Goal: Task Accomplishment & Management: Complete application form

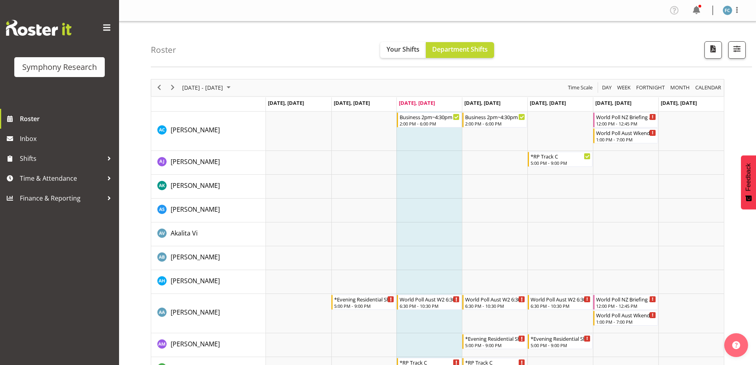
click at [85, 228] on div "Symphony Research Roster Inbox Shifts Time & Attendance Finance & Reporting" at bounding box center [59, 182] width 119 height 365
click at [110, 157] on div at bounding box center [109, 158] width 12 height 12
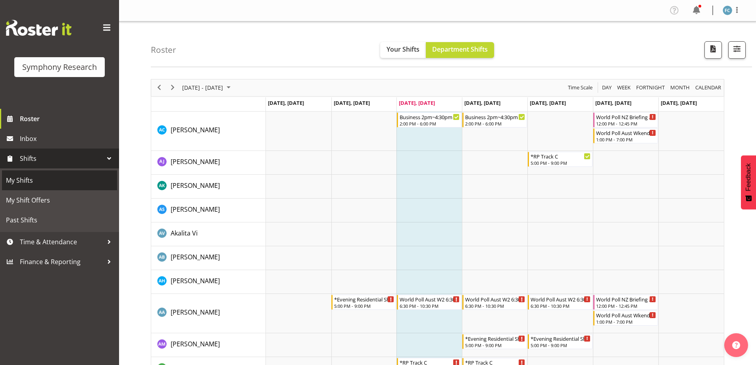
click at [81, 177] on span "My Shifts" at bounding box center [59, 180] width 107 height 12
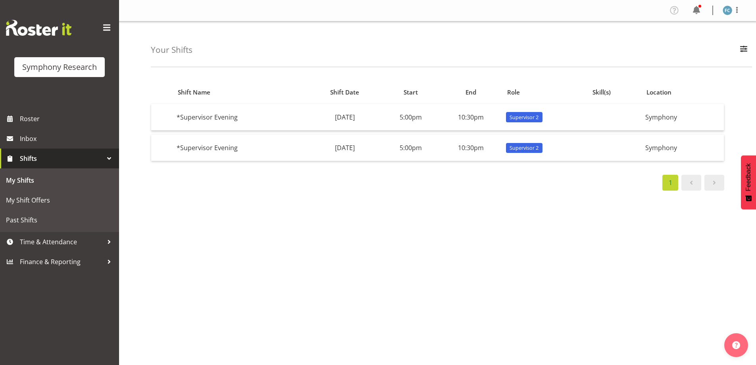
click at [111, 156] on div at bounding box center [109, 158] width 12 height 12
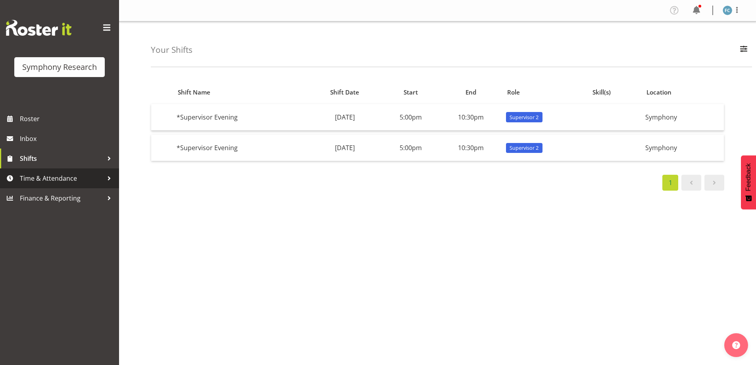
click at [108, 176] on div at bounding box center [109, 178] width 12 height 12
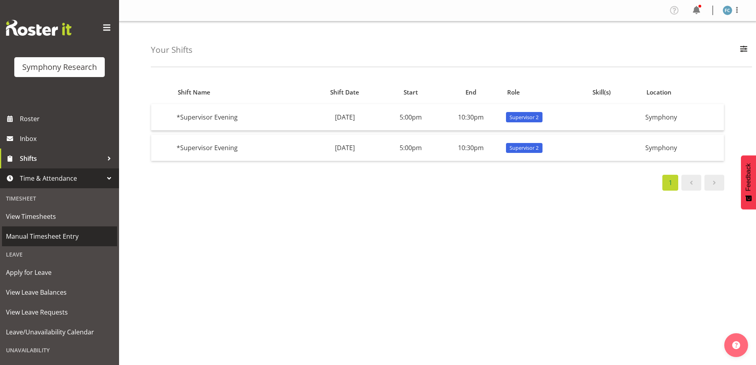
click at [78, 237] on span "Manual Timesheet Entry" at bounding box center [59, 236] width 107 height 12
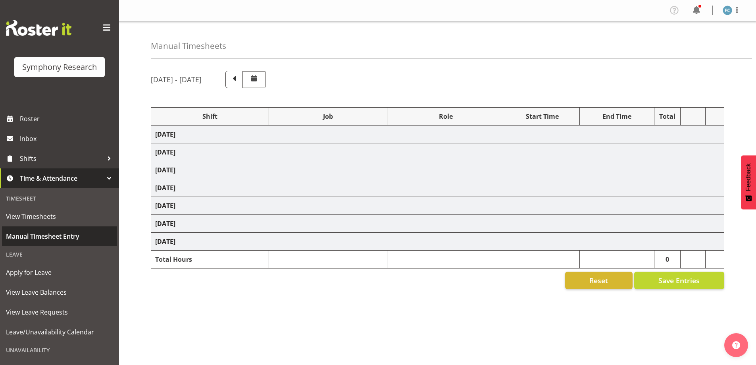
select select "48116"
select select "10242"
select select "48116"
select select "10458"
select select "48116"
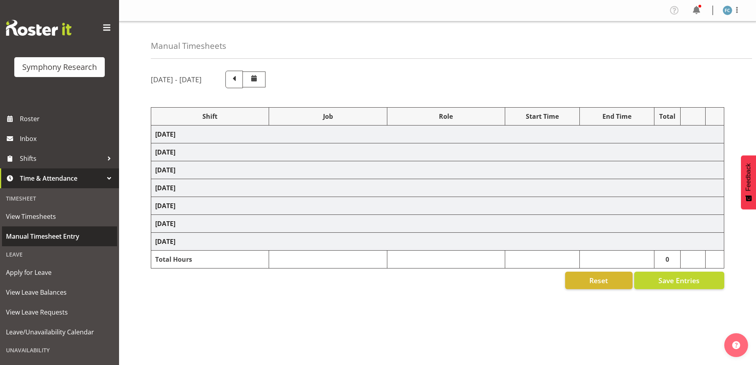
select select "10420"
select select "48116"
select select "9636"
select select "48116"
select select "10239"
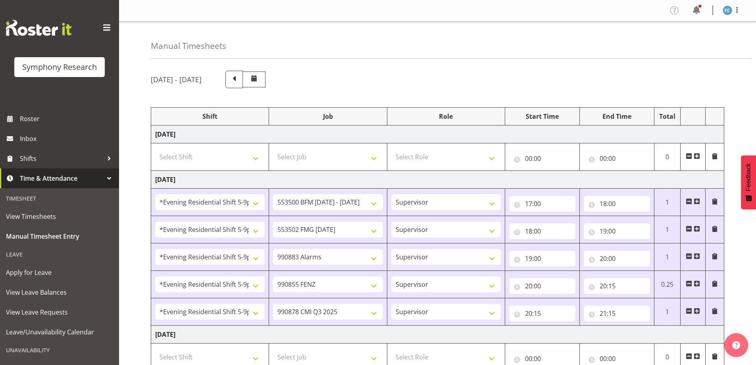
scroll to position [159, 0]
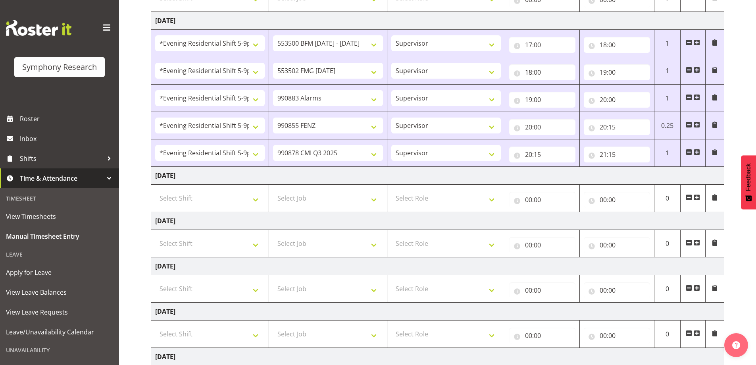
click at [697, 196] on span at bounding box center [697, 197] width 6 height 6
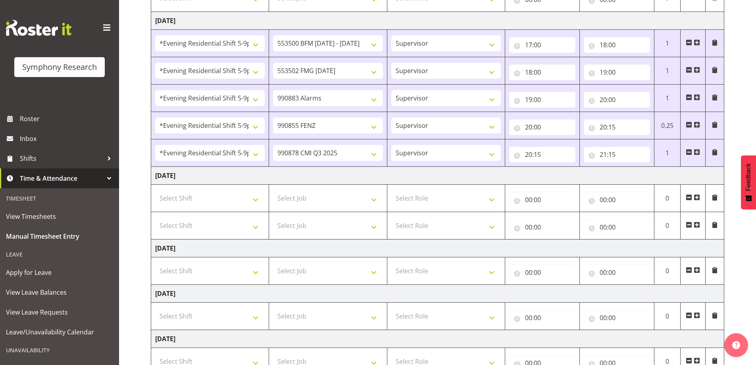
click at [697, 196] on span at bounding box center [697, 197] width 6 height 6
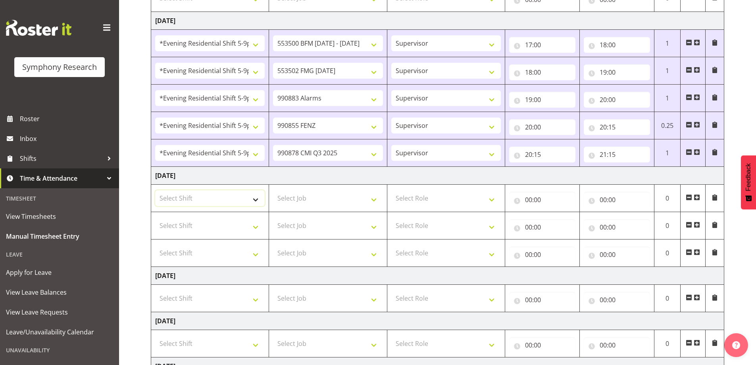
click at [256, 200] on select "Select Shift !!Project Briefing (Job to be assigned) !!Weekend Residential (Ros…" at bounding box center [210, 198] width 110 height 16
select select "48116"
click at [155, 190] on select "Select Shift !!Project Briefing (Job to be assigned) !!Weekend Residential (Ros…" at bounding box center [210, 198] width 110 height 16
click at [257, 227] on select "Select Shift !!Project Briefing (Job to be assigned) !!Weekend Residential (Ros…" at bounding box center [210, 226] width 110 height 16
select select "48116"
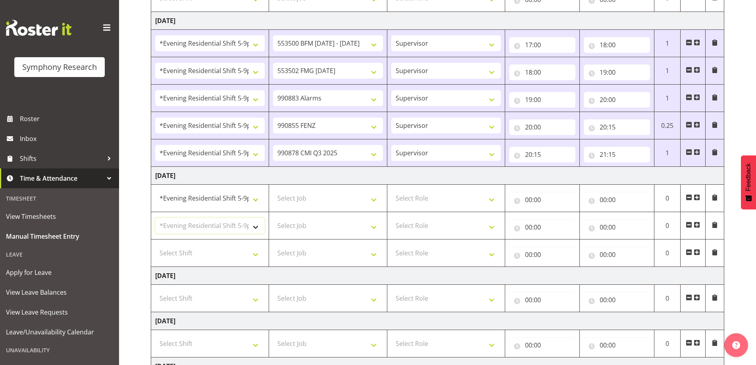
click at [155, 218] on select "Select Shift !!Project Briefing (Job to be assigned) !!Weekend Residential (Ros…" at bounding box center [210, 226] width 110 height 16
click at [254, 256] on select "Select Shift !!Project Briefing (Job to be assigned) !!Weekend Residential (Ros…" at bounding box center [210, 253] width 110 height 16
select select "57511"
click at [155, 245] on select "Select Shift !!Project Briefing (Job to be assigned) !!Weekend Residential (Ros…" at bounding box center [210, 253] width 110 height 16
click at [375, 200] on select "Select Job 550060 IF Admin 553492 World Poll Aus Wave 2 Main 2025 553500 BFM Ju…" at bounding box center [328, 198] width 110 height 16
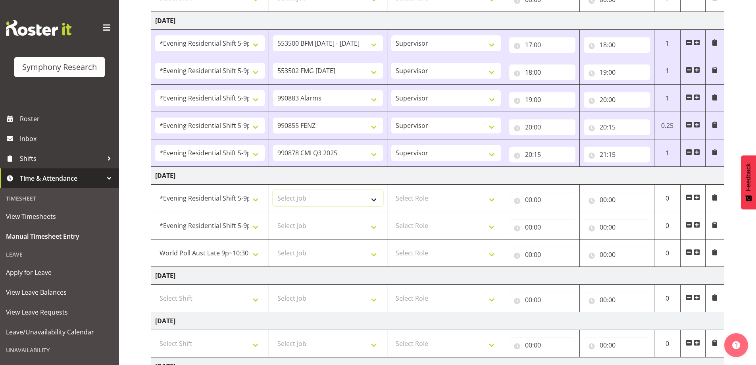
select select "10458"
click at [273, 190] on select "Select Job 550060 IF Admin 553492 World Poll Aus Wave 2 Main 2025 553500 BFM Ju…" at bounding box center [328, 198] width 110 height 16
click at [373, 225] on select "Select Job 550060 IF Admin 553492 World Poll Aus Wave 2 Main 2025 553500 BFM Ju…" at bounding box center [328, 226] width 110 height 16
select select "10239"
click at [273, 218] on select "Select Job 550060 IF Admin 553492 World Poll Aus Wave 2 Main 2025 553500 BFM Ju…" at bounding box center [328, 226] width 110 height 16
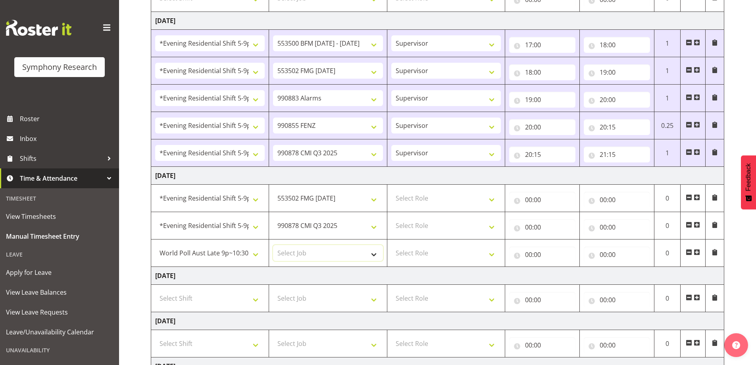
click at [372, 251] on select "Select Job 550060 IF Admin 553492 World Poll Aus Wave 2 Main 2025 553500 BFM Ju…" at bounding box center [328, 253] width 110 height 16
select select "10499"
click at [273, 245] on select "Select Job 550060 IF Admin 553492 World Poll Aus Wave 2 Main 2025 553500 BFM Ju…" at bounding box center [328, 253] width 110 height 16
click at [491, 201] on select "Select Role Supervisor Briefing Interviewing" at bounding box center [446, 198] width 110 height 16
select select "45"
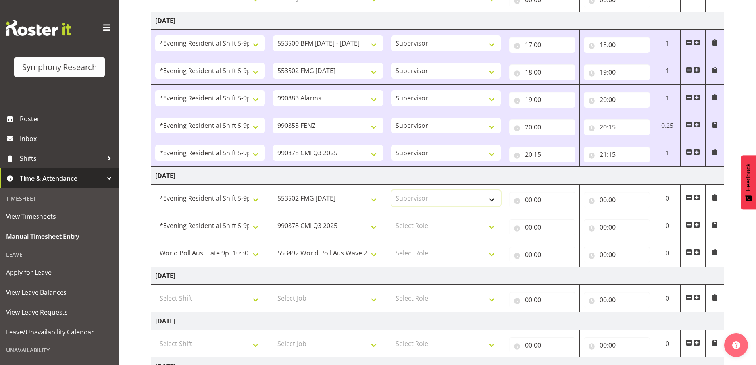
click at [391, 190] on select "Select Role Supervisor Briefing Interviewing" at bounding box center [446, 198] width 110 height 16
click at [490, 227] on select "Select Role Supervisor Briefing Interviewing" at bounding box center [446, 226] width 110 height 16
select select "45"
click at [391, 218] on select "Select Role Supervisor Briefing Interviewing" at bounding box center [446, 226] width 110 height 16
click at [491, 253] on select "Select Role Supervisor Briefing Interviewing" at bounding box center [446, 253] width 110 height 16
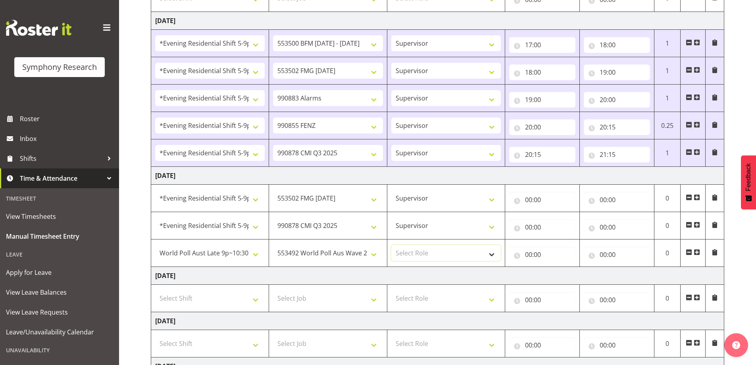
select select "45"
click at [391, 245] on select "Select Role Supervisor Briefing Interviewing" at bounding box center [446, 253] width 110 height 16
click at [517, 198] on input "00:00" at bounding box center [542, 200] width 66 height 16
click at [560, 218] on select "00 01 02 03 04 05 06 07 08 09 10 11 12 13 14 15 16 17 18 19 20 21 22 23" at bounding box center [563, 220] width 18 height 16
select select "17"
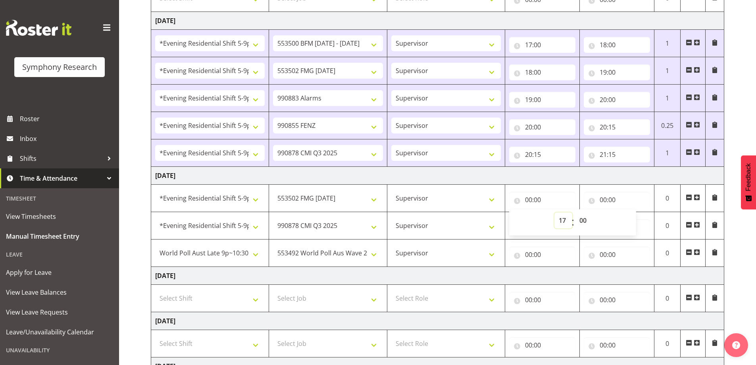
click at [554, 212] on select "00 01 02 03 04 05 06 07 08 09 10 11 12 13 14 15 16 17 18 19 20 21 22 23" at bounding box center [563, 220] width 18 height 16
type input "17:00"
click at [593, 200] on input "00:00" at bounding box center [617, 200] width 66 height 16
click at [636, 221] on select "00 01 02 03 04 05 06 07 08 09 10 11 12 13 14 15 16 17 18 19 20 21 22 23" at bounding box center [638, 220] width 18 height 16
select select "18"
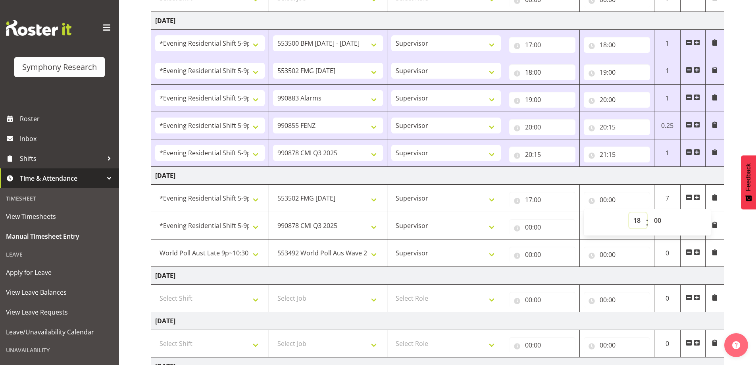
click at [629, 212] on select "00 01 02 03 04 05 06 07 08 09 10 11 12 13 14 15 16 17 18 19 20 21 22 23" at bounding box center [638, 220] width 18 height 16
type input "18:00"
click at [519, 225] on input "00:00" at bounding box center [542, 227] width 66 height 16
click at [562, 246] on select "00 01 02 03 04 05 06 07 08 09 10 11 12 13 14 15 16 17 18 19 20 21 22 23" at bounding box center [563, 248] width 18 height 16
select select "18"
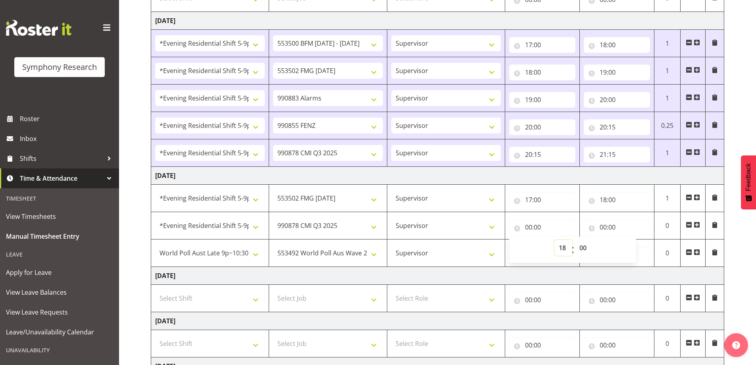
click at [554, 240] on select "00 01 02 03 04 05 06 07 08 09 10 11 12 13 14 15 16 17 18 19 20 21 22 23" at bounding box center [563, 248] width 18 height 16
type input "18:00"
click at [592, 229] on input "00:00" at bounding box center [617, 227] width 66 height 16
drag, startPoint x: 634, startPoint y: 247, endPoint x: 635, endPoint y: 241, distance: 6.5
click at [634, 247] on select "00 01 02 03 04 05 06 07 08 09 10 11 12 13 14 15 16 17 18 19 20 21 22 23" at bounding box center [638, 248] width 18 height 16
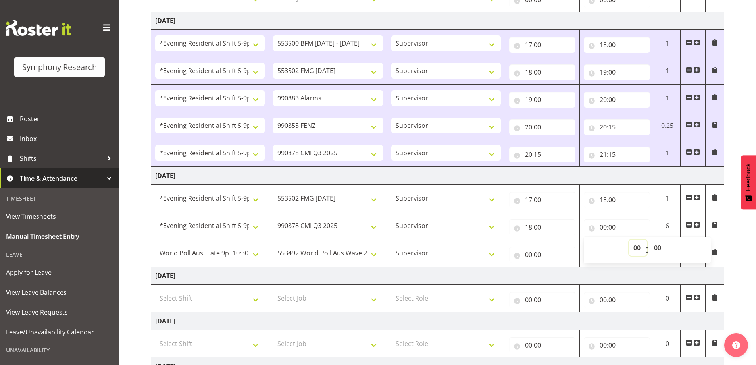
select select "21"
click at [629, 240] on select "00 01 02 03 04 05 06 07 08 09 10 11 12 13 14 15 16 17 18 19 20 21 22 23" at bounding box center [638, 248] width 18 height 16
type input "21:00"
click at [662, 247] on select "00 01 02 03 04 05 06 07 08 09 10 11 12 13 14 15 16 17 18 19 20 21 22 23 24 25 2…" at bounding box center [659, 248] width 18 height 16
select select "15"
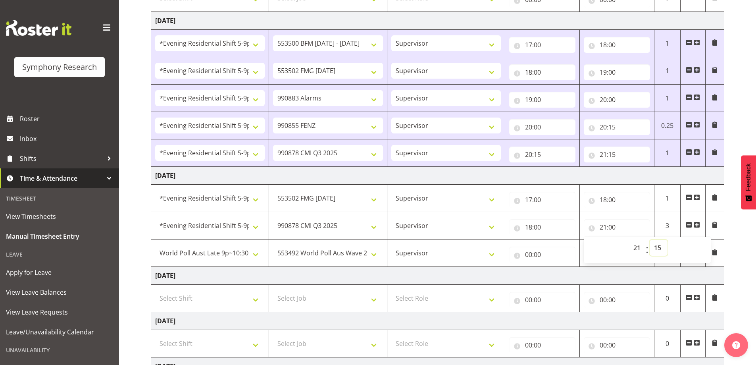
click at [650, 240] on select "00 01 02 03 04 05 06 07 08 09 10 11 12 13 14 15 16 17 18 19 20 21 22 23 24 25 2…" at bounding box center [659, 248] width 18 height 16
type input "21:15"
click at [514, 256] on input "00:00" at bounding box center [542, 254] width 66 height 16
click at [562, 273] on select "00 01 02 03 04 05 06 07 08 09 10 11 12 13 14 15 16 17 18 19 20 21 22 23" at bounding box center [563, 275] width 18 height 16
select select "21"
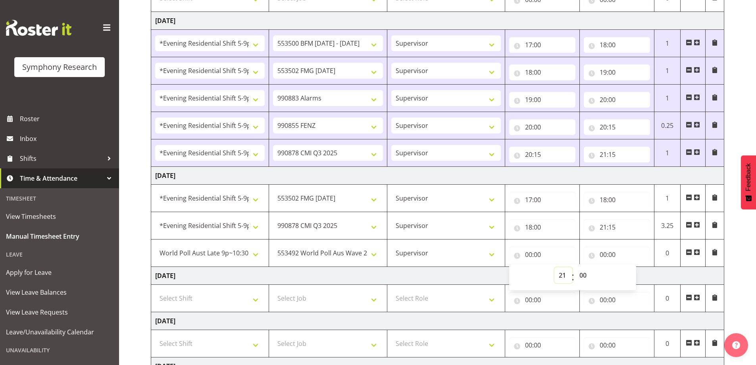
click at [554, 267] on select "00 01 02 03 04 05 06 07 08 09 10 11 12 13 14 15 16 17 18 19 20 21 22 23" at bounding box center [563, 275] width 18 height 16
type input "21:00"
click at [588, 273] on select "00 01 02 03 04 05 06 07 08 09 10 11 12 13 14 15 16 17 18 19 20 21 22 23 24 25 2…" at bounding box center [584, 275] width 18 height 16
select select "15"
click at [575, 267] on select "00 01 02 03 04 05 06 07 08 09 10 11 12 13 14 15 16 17 18 19 20 21 22 23 24 25 2…" at bounding box center [584, 275] width 18 height 16
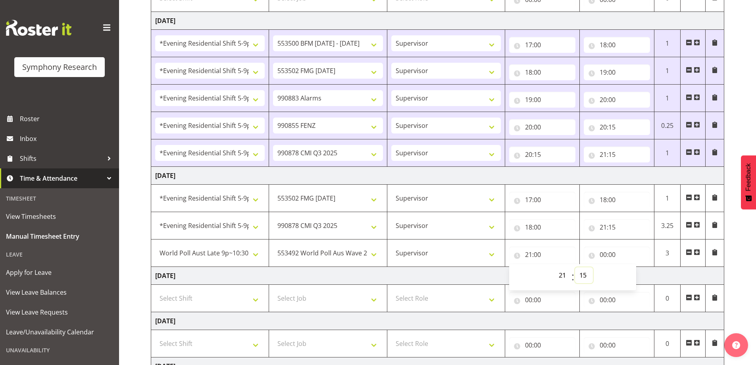
type input "21:15"
click at [592, 256] on input "00:00" at bounding box center [617, 254] width 66 height 16
click at [635, 277] on select "00 01 02 03 04 05 06 07 08 09 10 11 12 13 14 15 16 17 18 19 20 21 22 23" at bounding box center [638, 275] width 18 height 16
select select "22"
click at [629, 267] on select "00 01 02 03 04 05 06 07 08 09 10 11 12 13 14 15 16 17 18 19 20 21 22 23" at bounding box center [638, 275] width 18 height 16
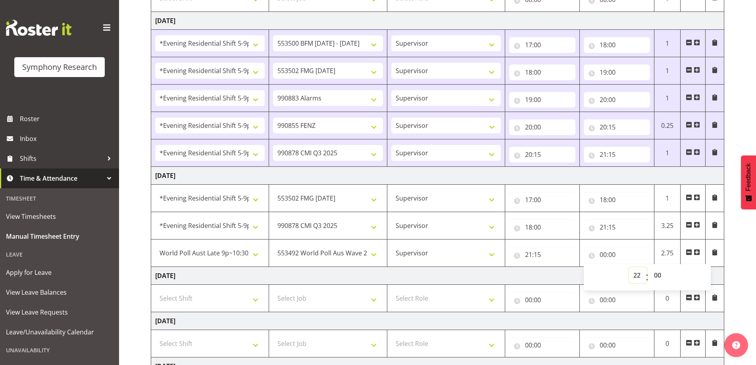
type input "22:00"
click at [659, 274] on select "00 01 02 03 04 05 06 07 08 09 10 11 12 13 14 15 16 17 18 19 20 21 22 23 24 25 2…" at bounding box center [659, 275] width 18 height 16
select select "45"
click at [650, 267] on select "00 01 02 03 04 05 06 07 08 09 10 11 12 13 14 15 16 17 18 19 20 21 22 23 24 25 2…" at bounding box center [659, 275] width 18 height 16
type input "22:45"
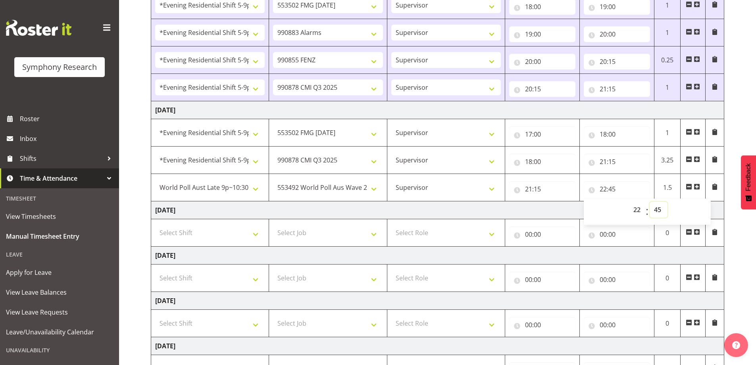
scroll to position [292, 0]
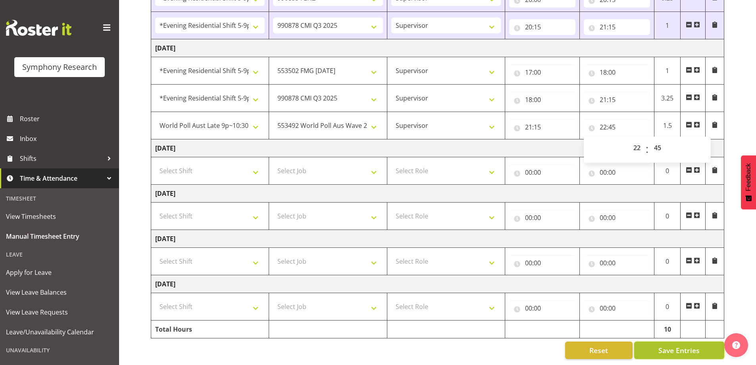
click at [686, 345] on span "Save Entries" at bounding box center [678, 350] width 41 height 10
